Goal: Transaction & Acquisition: Obtain resource

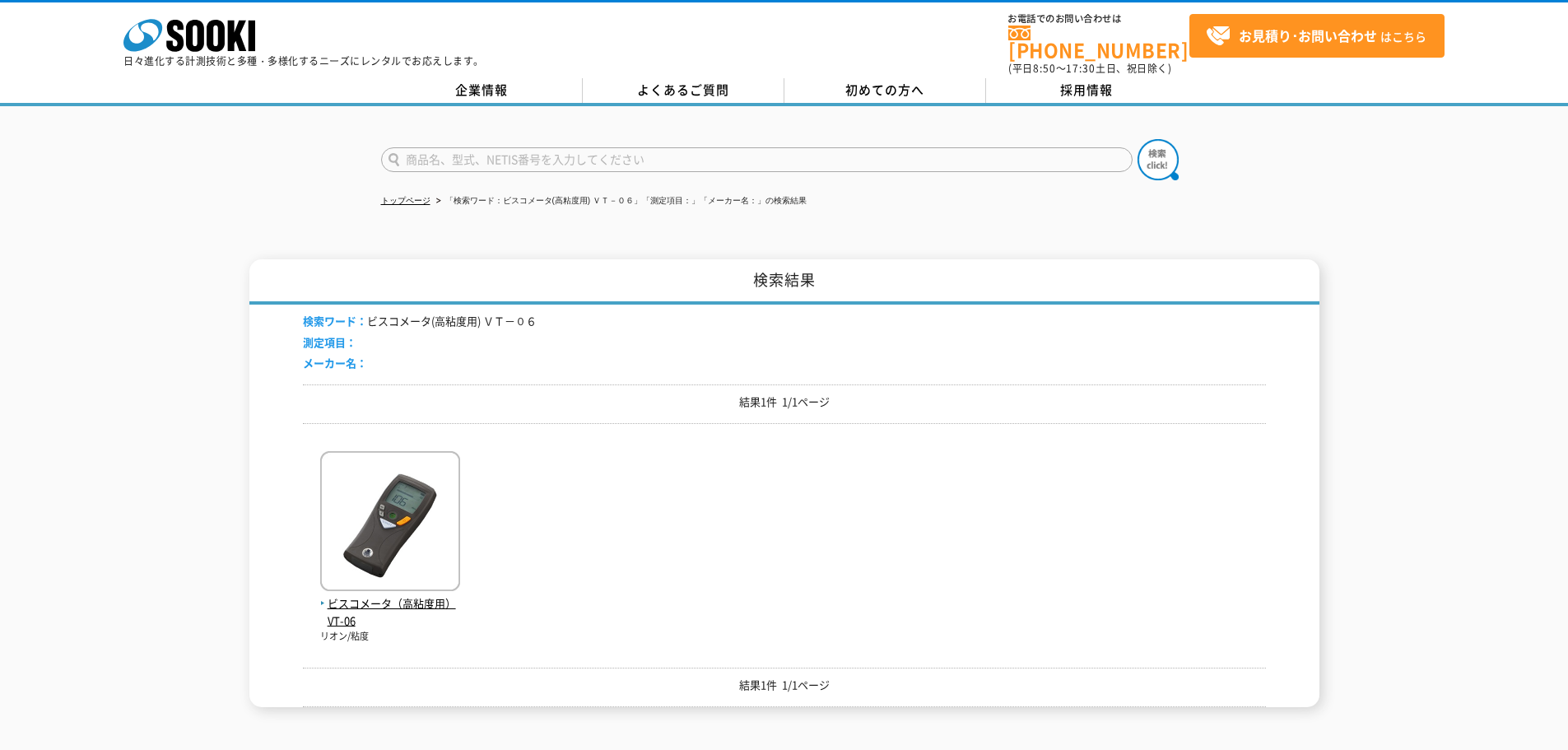
click at [481, 148] on input "text" at bounding box center [757, 159] width 752 height 25
type input "ラジオリンク"
click at [1138, 139] on button at bounding box center [1158, 159] width 41 height 41
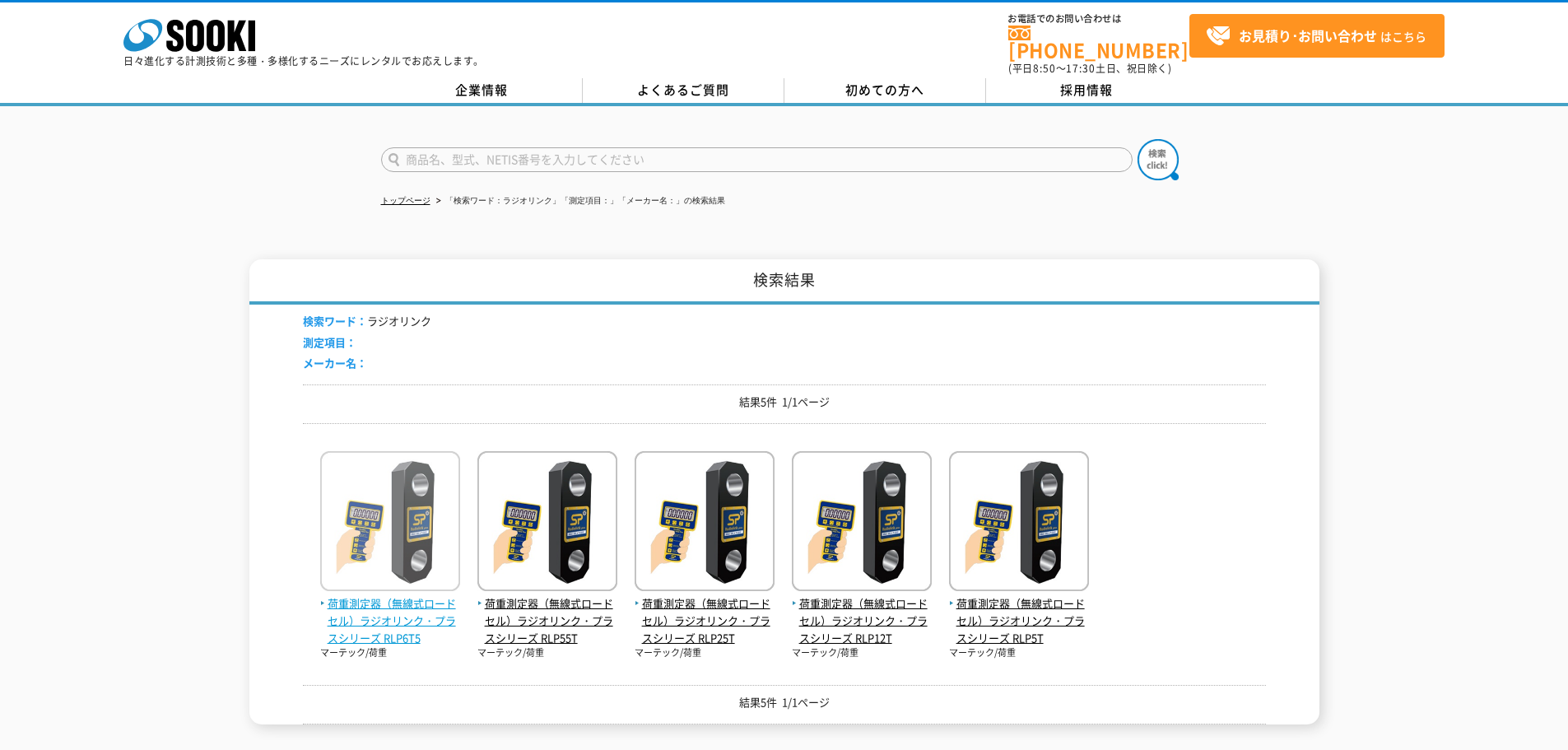
click at [412, 516] on img at bounding box center [390, 523] width 140 height 144
click at [395, 607] on span "荷重測定器（無線式ロードセル）ラジオリンク・プラスシリーズ RLP6T5" at bounding box center [390, 621] width 140 height 51
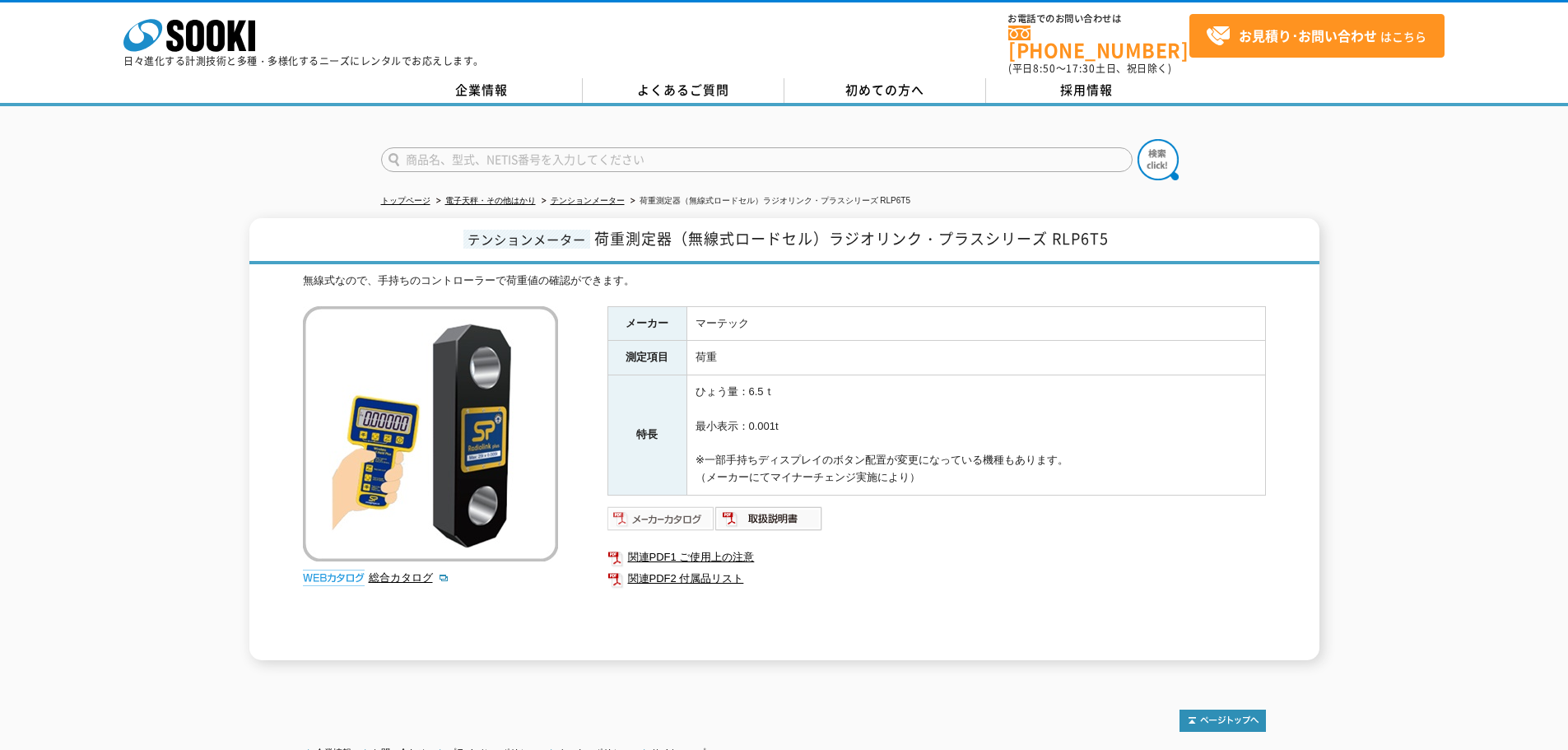
click at [684, 505] on img at bounding box center [661, 518] width 108 height 26
click at [758, 505] on img at bounding box center [769, 518] width 108 height 26
click at [749, 505] on img at bounding box center [769, 518] width 108 height 26
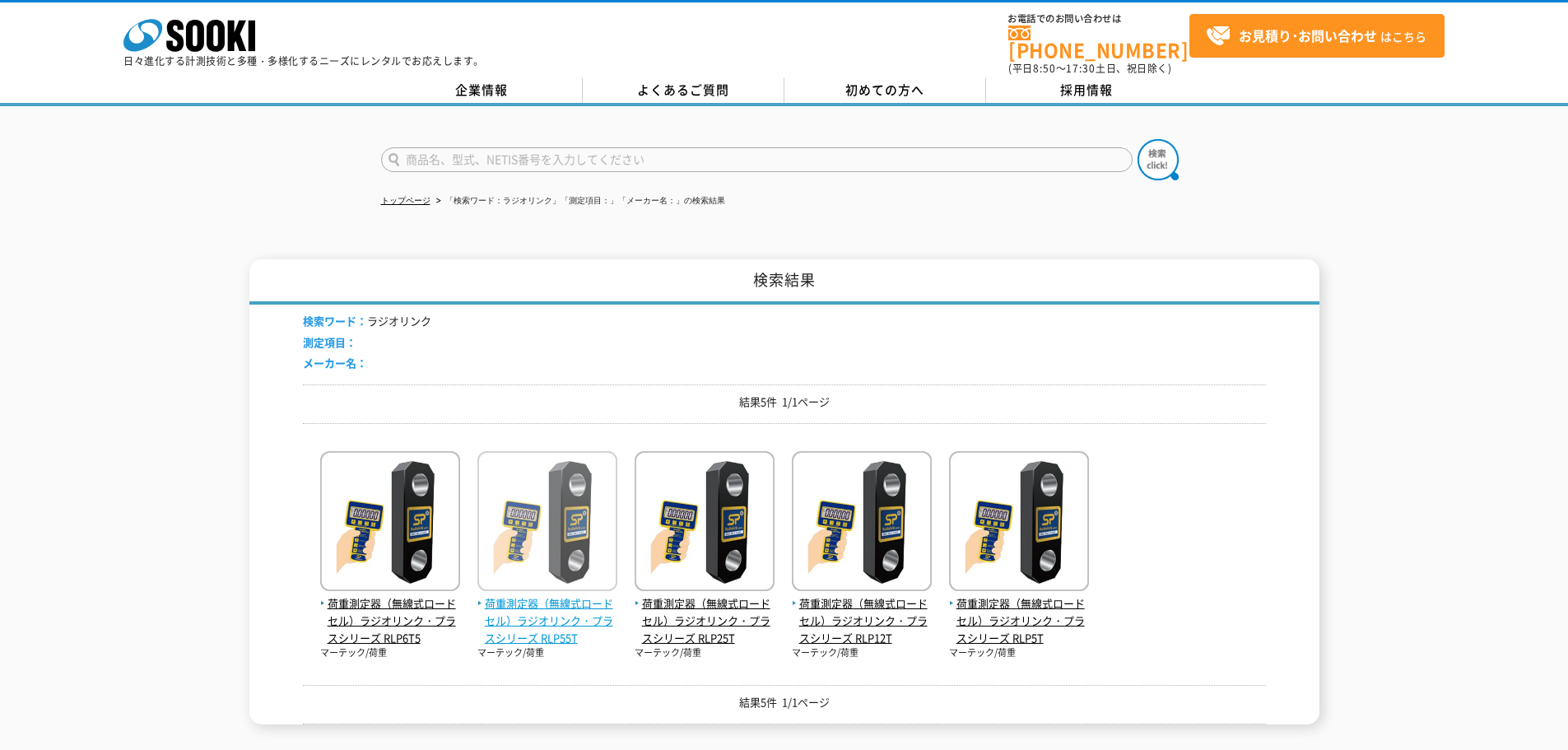
click at [532, 610] on span "荷重測定器（無線式ロードセル）ラジオリンク・プラスシリーズ RLP55T" at bounding box center [548, 621] width 140 height 51
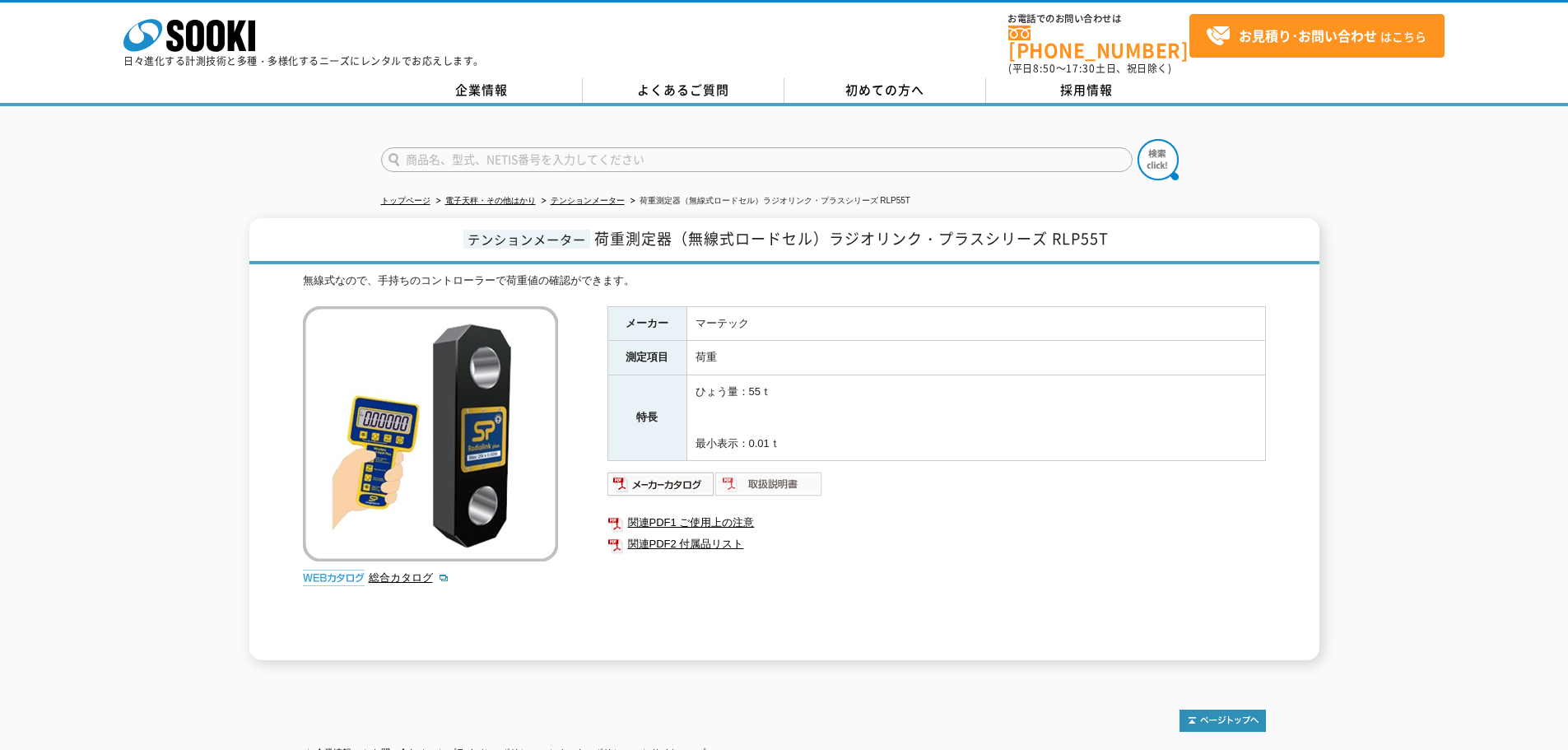
click at [769, 471] on img at bounding box center [769, 484] width 108 height 26
